Goal: Task Accomplishment & Management: Use online tool/utility

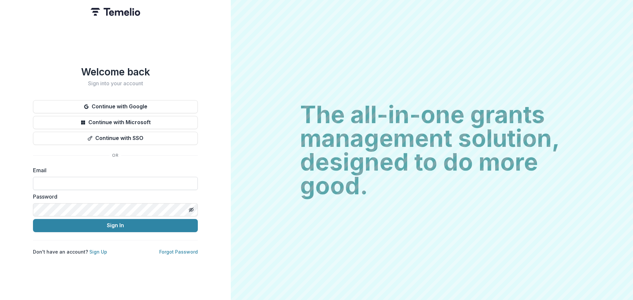
click at [79, 181] on input at bounding box center [115, 183] width 165 height 13
type input "**********"
click at [185, 199] on div "Password" at bounding box center [115, 205] width 165 height 24
click at [191, 209] on icon "Toggle password visibility" at bounding box center [190, 209] width 5 height 5
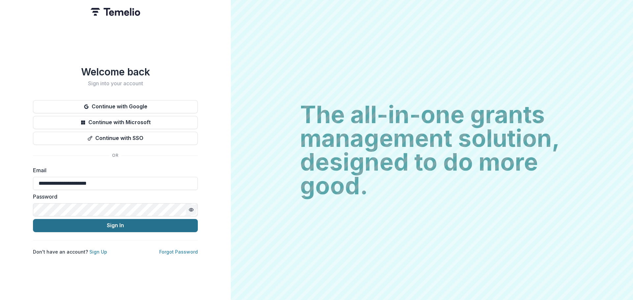
click at [171, 227] on button "Sign In" at bounding box center [115, 225] width 165 height 13
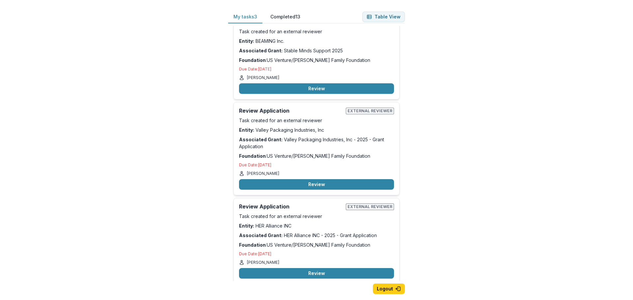
scroll to position [27, 0]
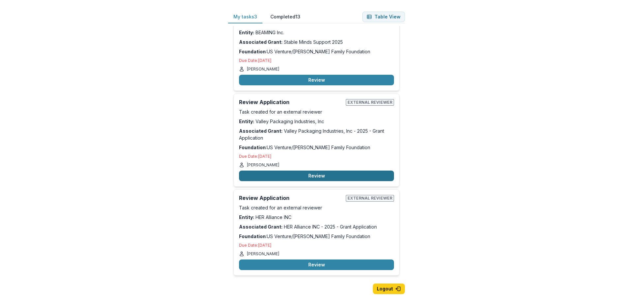
click at [343, 175] on button "Review" at bounding box center [316, 176] width 155 height 11
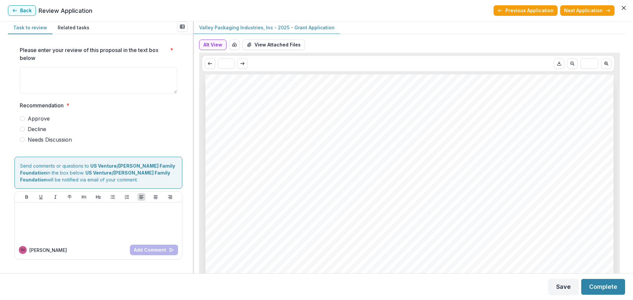
scroll to position [27, 0]
click at [23, 16] on header "Back Review Application Previous Application Next Application" at bounding box center [316, 10] width 633 height 21
click at [23, 11] on button "Back" at bounding box center [22, 10] width 28 height 11
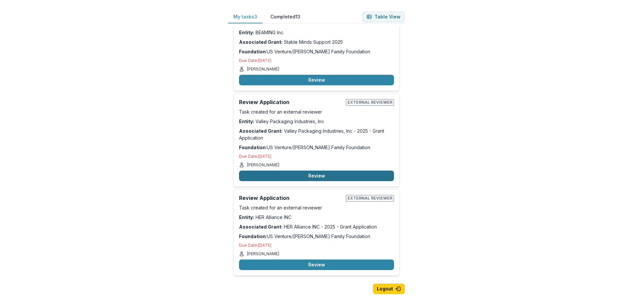
click at [321, 172] on button "Review" at bounding box center [316, 176] width 155 height 11
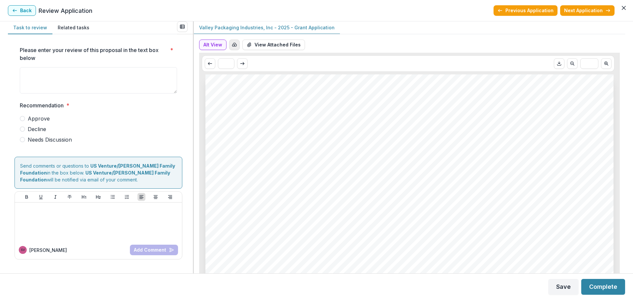
click at [231, 45] on button "button" at bounding box center [234, 45] width 11 height 11
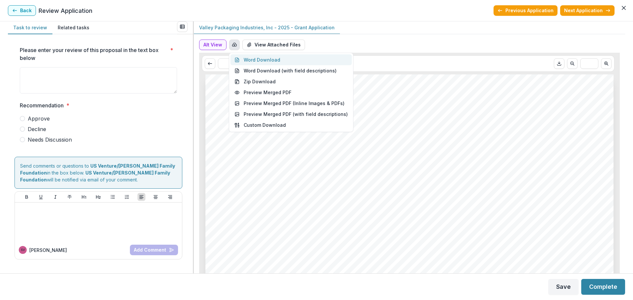
click at [244, 61] on button "Word Download" at bounding box center [290, 59] width 121 height 11
